Goal: Transaction & Acquisition: Purchase product/service

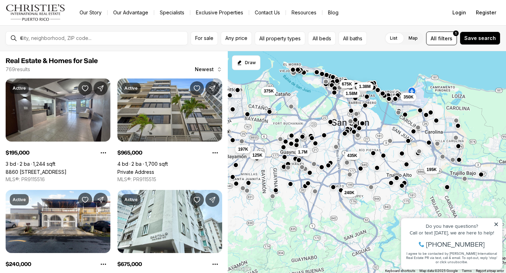
drag, startPoint x: 364, startPoint y: 154, endPoint x: 351, endPoint y: 73, distance: 81.8
click at [351, 73] on div "435K 195K 350K 965K 1.38M 1.7M 125K 375K 675K 1.58M 240K 197K" at bounding box center [367, 162] width 278 height 222
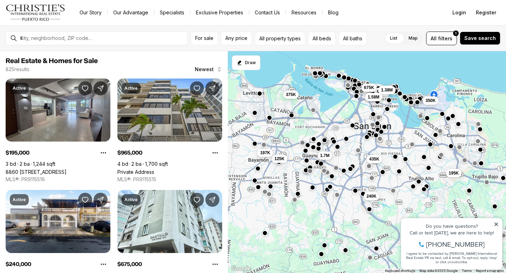
drag, startPoint x: 314, startPoint y: 156, endPoint x: 338, endPoint y: 159, distance: 23.7
click at [338, 159] on div "435K 195K 350K 965K 1.38M 1.7M 125K 375K 675K 1.58M 240K 197K" at bounding box center [367, 162] width 278 height 222
click at [496, 224] on icon at bounding box center [497, 225] width 4 height 4
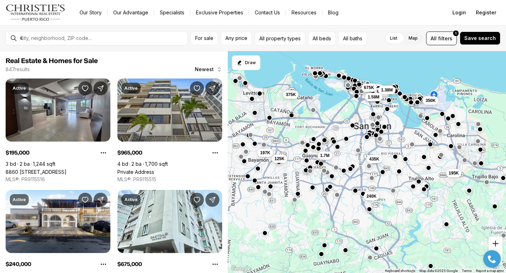
click at [494, 244] on button "Zoom in" at bounding box center [496, 244] width 14 height 14
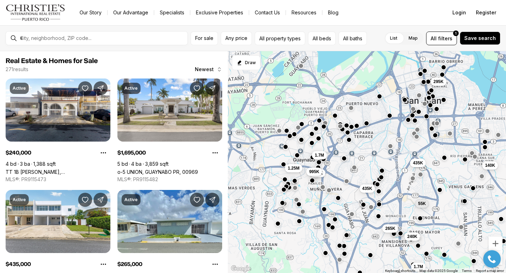
drag, startPoint x: 324, startPoint y: 162, endPoint x: 369, endPoint y: 173, distance: 46.4
click at [369, 173] on div "295K 140K 435K 435K 630K 995K 1.25M 1.7M 55K 240K 265K 1.7M" at bounding box center [367, 162] width 278 height 222
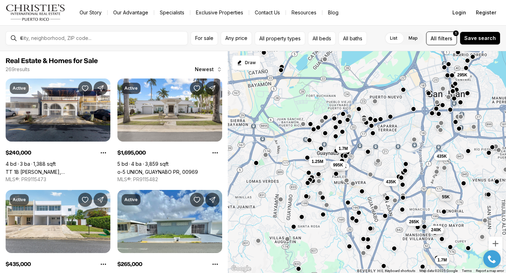
drag, startPoint x: 360, startPoint y: 171, endPoint x: 386, endPoint y: 163, distance: 27.1
click at [386, 163] on div "295K 140K 435K 435K 630K 995K 1.25M 1.7M 55K 240K 265K 1.7M" at bounding box center [367, 162] width 278 height 222
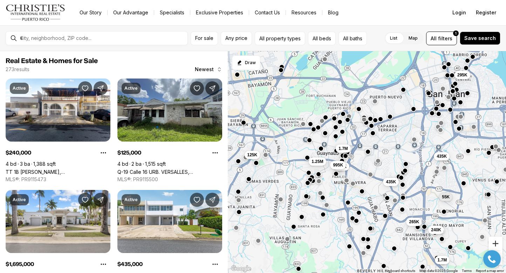
click at [496, 241] on button "Zoom in" at bounding box center [496, 244] width 14 height 14
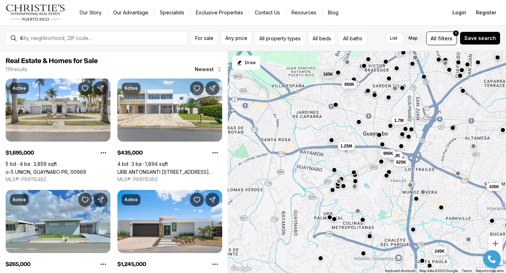
drag, startPoint x: 357, startPoint y: 207, endPoint x: 444, endPoint y: 198, distance: 87.5
click at [444, 198] on div "435K 775K 435K 185K 630K 995K 825K 950K 1.25M 1.7M 265K 245K" at bounding box center [367, 162] width 278 height 222
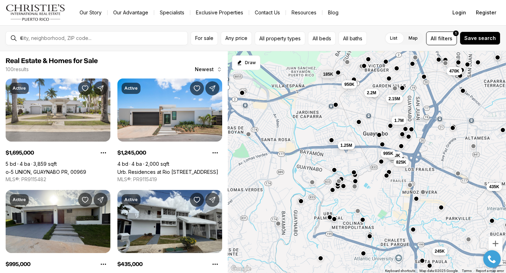
click at [347, 146] on span "1.25M" at bounding box center [347, 146] width 12 height 6
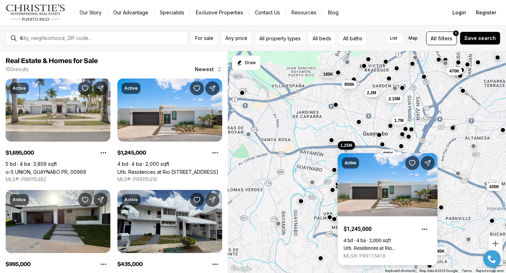
click at [326, 161] on div "470K 435K 185K 630K 995K 825K 950K 2.2M 2.15M 1.25M 1.7M 245K" at bounding box center [367, 162] width 278 height 222
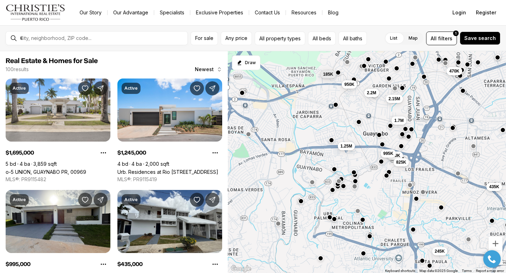
click at [335, 171] on button "button" at bounding box center [335, 170] width 6 height 6
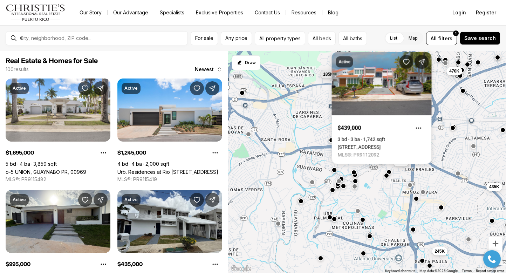
click at [371, 190] on div "470K 435K 185K 630K 995K 825K 950K 2.2M 2.15M 1.25M 1.7M 245K" at bounding box center [367, 162] width 278 height 222
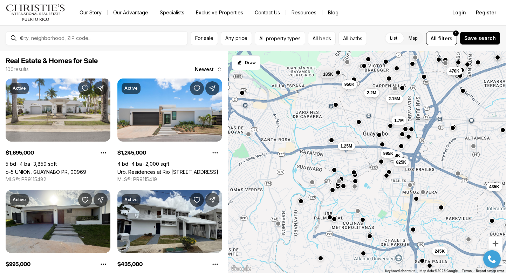
click html "Property added to favorites View 3 saved properties Property added to favorites…"
click at [495, 241] on button "Zoom in" at bounding box center [496, 244] width 14 height 14
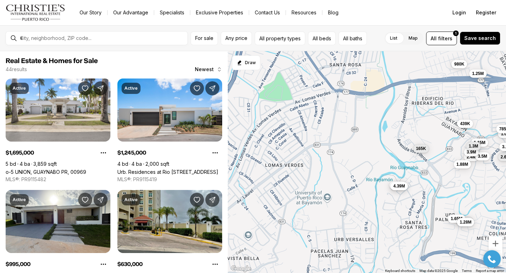
drag, startPoint x: 336, startPoint y: 163, endPoint x: 497, endPoint y: 110, distance: 169.9
click at [497, 110] on div "170K 630K 995K 825K 315K 2.4M 1.25M 3.5M 1.15M 3.9M 1.05M 785K 1.7M 2.6M 3.5M 6…" at bounding box center [367, 162] width 278 height 222
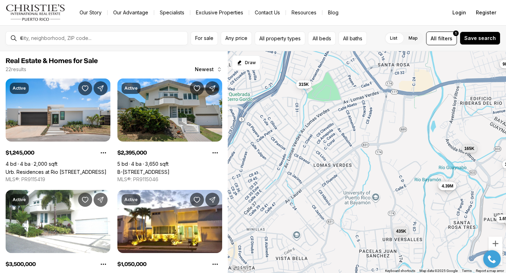
drag, startPoint x: 343, startPoint y: 128, endPoint x: 392, endPoint y: 128, distance: 49.4
click at [392, 128] on div "2.4M 1.25M 3.5M 1.15M 3.9M 1.05M 785K 2.6M 439K 1.08M 1.88M 2.75M 1.65M 980K 1.…" at bounding box center [367, 162] width 278 height 222
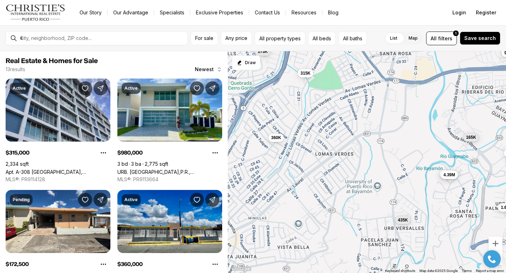
drag, startPoint x: 375, startPoint y: 182, endPoint x: 377, endPoint y: 169, distance: 13.1
click at [377, 169] on div "439K 1.88M 2.75M 1.65M 980K 1.28M 3.43M 165K 4.39M 315K 435K 173K 360K" at bounding box center [367, 162] width 278 height 222
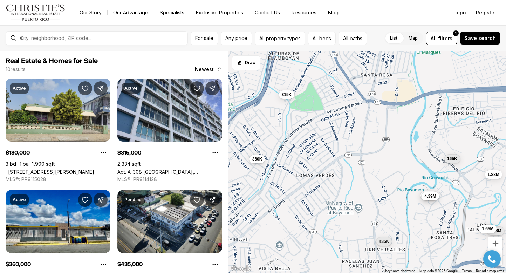
drag, startPoint x: 377, startPoint y: 169, endPoint x: 358, endPoint y: 188, distance: 27.5
click at [358, 188] on div "1.88M 2.75M 1.65M 3.43M 165K 4.39M 315K 435K 360K 180K" at bounding box center [367, 162] width 278 height 222
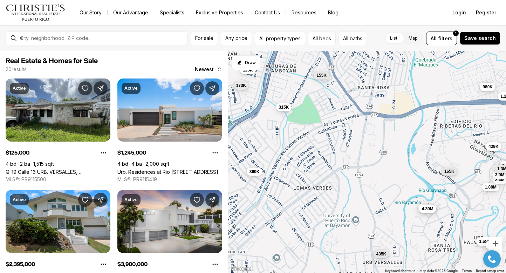
drag, startPoint x: 383, startPoint y: 158, endPoint x: 379, endPoint y: 173, distance: 15.7
click at [379, 173] on div "1.88M 2.75M 1.65M 3.43M 165K 4.39M 315K 435K 360K 125K 1.25M 2.4M 3.9M 1.15M 98…" at bounding box center [367, 162] width 278 height 222
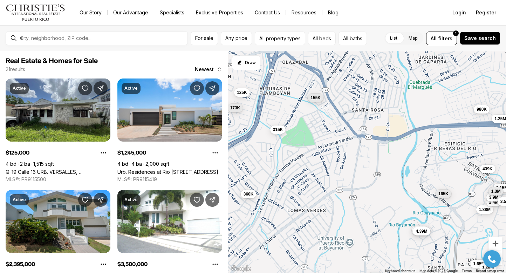
drag, startPoint x: 375, startPoint y: 143, endPoint x: 369, endPoint y: 166, distance: 23.9
click at [369, 166] on div "1.88M 2.75M 1.65M 3.43M 165K 4.39M 315K 435K 360K 125K 1.25M 2.4M 3.9M 1.15M 98…" at bounding box center [367, 162] width 278 height 222
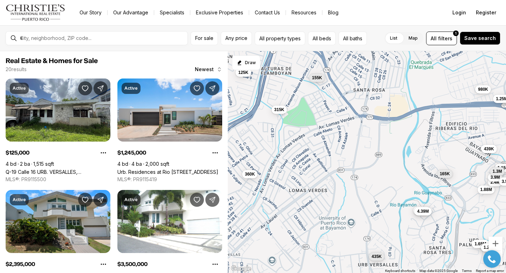
drag, startPoint x: 390, startPoint y: 209, endPoint x: 391, endPoint y: 188, distance: 20.7
click at [391, 188] on div "1.88M 2.75M 1.65M 3.43M 165K 4.39M 315K 435K 360K 125K 1.25M 2.4M 3.9M 1.15M 98…" at bounding box center [367, 162] width 278 height 222
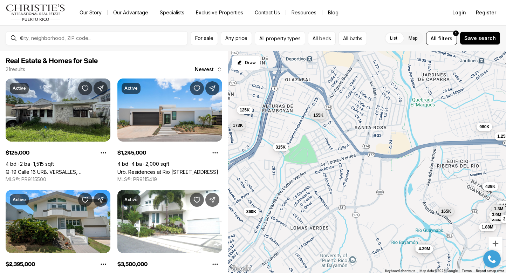
drag, startPoint x: 391, startPoint y: 182, endPoint x: 392, endPoint y: 221, distance: 38.9
click at [392, 221] on div "1.88M 2.75M 1.65M 3.43M 165K 4.39M 315K 435K 360K 125K 1.25M 2.4M 3.9M 1.15M 98…" at bounding box center [367, 162] width 278 height 222
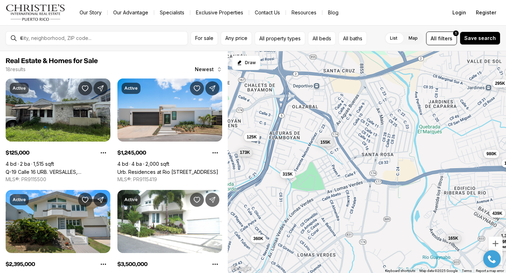
drag, startPoint x: 366, startPoint y: 190, endPoint x: 373, endPoint y: 218, distance: 29.3
click at [373, 218] on div "1.88M 3.43M 165K 4.39M 315K 360K 125K 1.25M 2.4M 3.9M 1.15M 980K 155K 439K 1.3M…" at bounding box center [367, 162] width 278 height 222
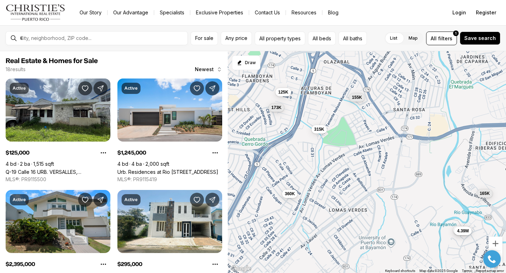
drag, startPoint x: 353, startPoint y: 134, endPoint x: 368, endPoint y: 81, distance: 54.7
click at [368, 81] on div "1.88M 3.43M 165K 4.39M 315K 360K 125K 1.25M 2.4M 3.9M 1.15M 980K 155K 439K 1.3M…" at bounding box center [367, 162] width 278 height 222
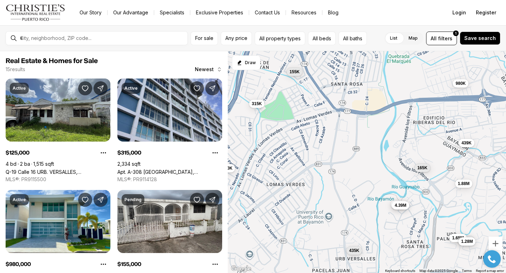
drag, startPoint x: 369, startPoint y: 153, endPoint x: 320, endPoint y: 132, distance: 52.5
click at [320, 132] on div "1.88M 3.43M 165K 4.39M 315K 360K 125K 980K 155K 439K 173K 435K 2.75M 1.65M 1.28M" at bounding box center [367, 162] width 278 height 222
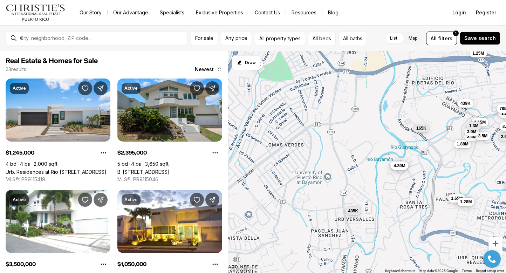
drag, startPoint x: 318, startPoint y: 153, endPoint x: 319, endPoint y: 114, distance: 38.6
click at [319, 114] on div "1.88M 3.43M 165K 4.39M 315K 980K 155K 439K 435K 2.75M 1.65M 1.28M 1.25M 2.4M 3.…" at bounding box center [367, 162] width 278 height 222
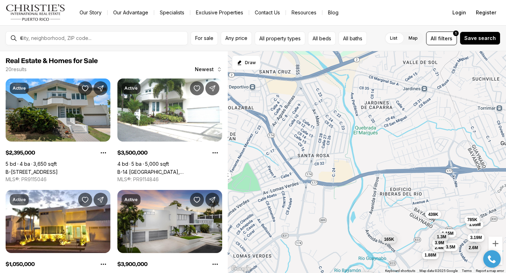
drag, startPoint x: 349, startPoint y: 148, endPoint x: 318, endPoint y: 260, distance: 116.0
click at [318, 260] on div "1.88M 3.43M 165K 4.39M 315K 439K 435K 2.75M 1.65M 1.28M 2.4M 3.5M 1.05M 3.9M 2.…" at bounding box center [367, 162] width 278 height 222
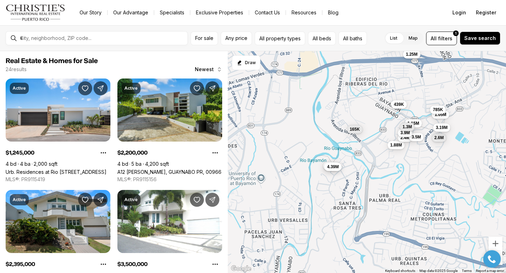
drag, startPoint x: 319, startPoint y: 204, endPoint x: 283, endPoint y: 96, distance: 114.3
click at [283, 96] on div "1.88M 3.43M 165K 4.39M 439K 2.4M 3.5M 1.05M 3.9M 2.6M 1.15M 785K 3.19M 1.3M 1.2…" at bounding box center [367, 162] width 278 height 222
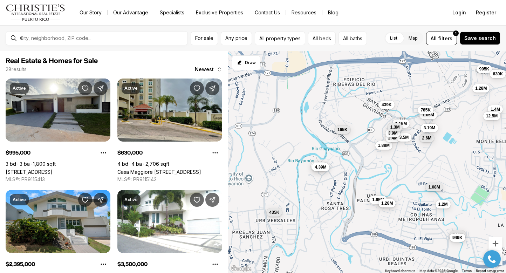
drag, startPoint x: 386, startPoint y: 168, endPoint x: 373, endPoint y: 169, distance: 13.0
click at [373, 169] on div "1.88M 3.43M 165K 4.39M 439K 2.4M 3.5M 1.05M 3.9M 2.6M 1.15M 785K 3.19M 1.3M 995…" at bounding box center [367, 162] width 278 height 222
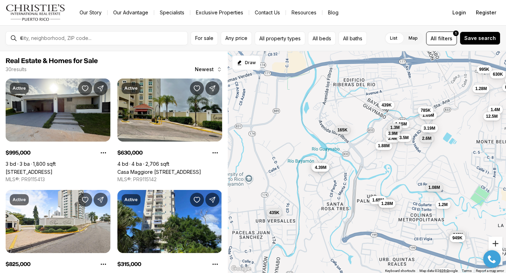
click at [497, 242] on button "Zoom in" at bounding box center [496, 244] width 14 height 14
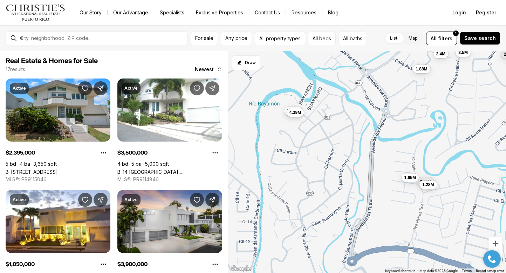
drag, startPoint x: 287, startPoint y: 114, endPoint x: 318, endPoint y: 58, distance: 64.0
click at [318, 58] on div "1.88M 3.43M 165K 4.39M 2.4M 3.5M 1.05M 3.9M 2.6M 1.15M 3.19M 1.3M 1.2M 1.08M 2.…" at bounding box center [367, 162] width 278 height 222
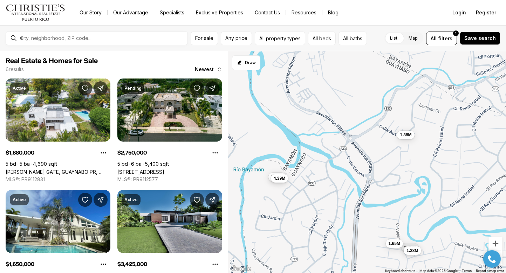
drag, startPoint x: 401, startPoint y: 150, endPoint x: 385, endPoint y: 213, distance: 64.5
click at [385, 213] on div "1.88M 3.43M 4.39M 2.75M 1.65M 1.28M" at bounding box center [367, 162] width 278 height 222
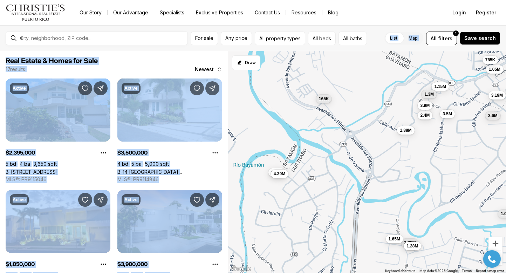
drag, startPoint x: 338, startPoint y: 25, endPoint x: 319, endPoint y: 62, distance: 41.6
click at [319, 62] on div "For sale Any price All property types All beds All baths List Map List Map All …" at bounding box center [253, 149] width 506 height 248
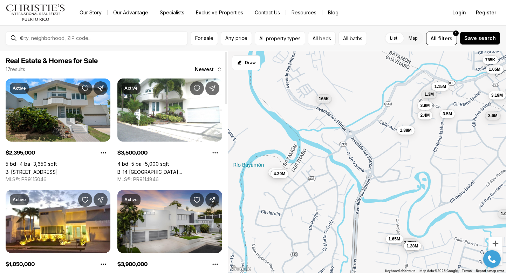
drag, startPoint x: 225, startPoint y: 95, endPoint x: 228, endPoint y: 72, distance: 22.6
click at [228, 72] on div "Real Estate & Homes for Sale 17 results Newest Active $2,395,000 5 bd 4 ba 3,65…" at bounding box center [253, 162] width 506 height 222
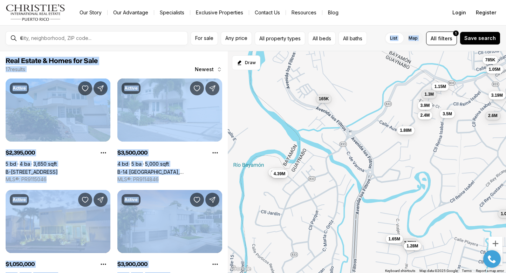
click at [376, 19] on nav "Go to: Homepage Our Story Our Advantage Specialists Exclusive Properties Contac…" at bounding box center [253, 12] width 506 height 25
